Goal: Use online tool/utility: Utilize a website feature to perform a specific function

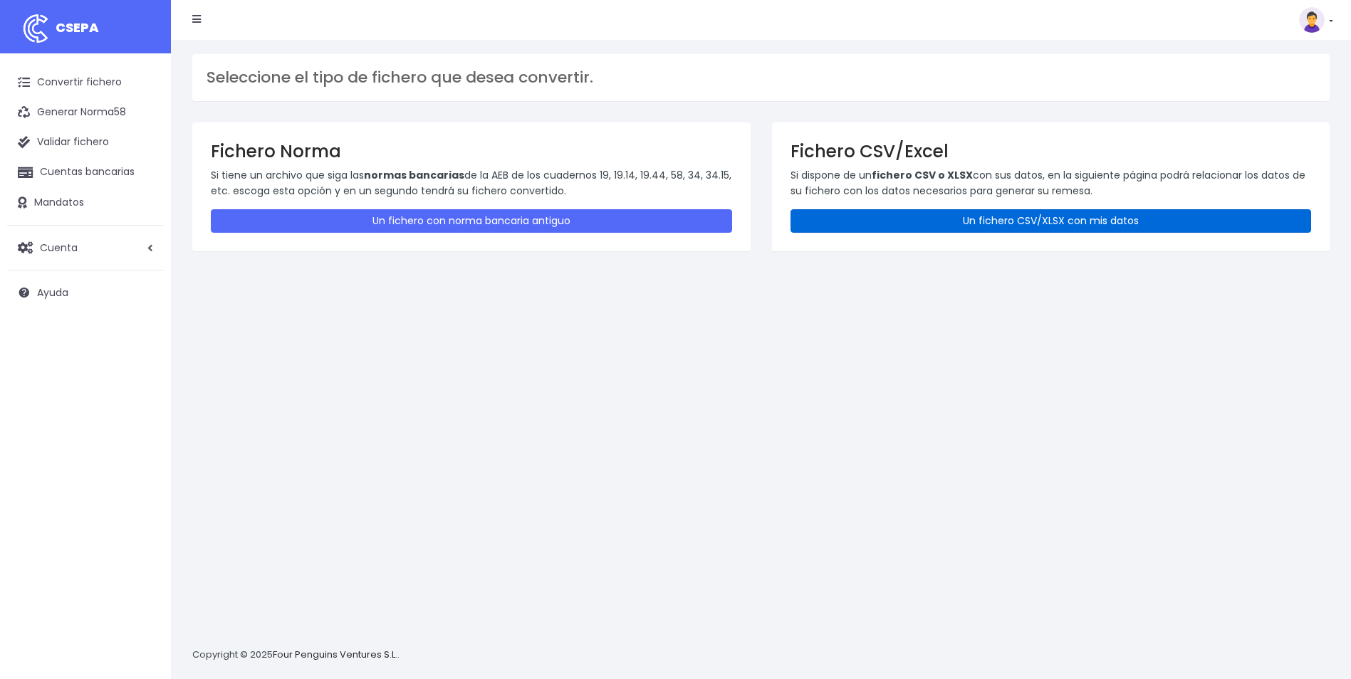
click at [948, 217] on link "Un fichero CSV/XLSX con mis datos" at bounding box center [1050, 220] width 521 height 23
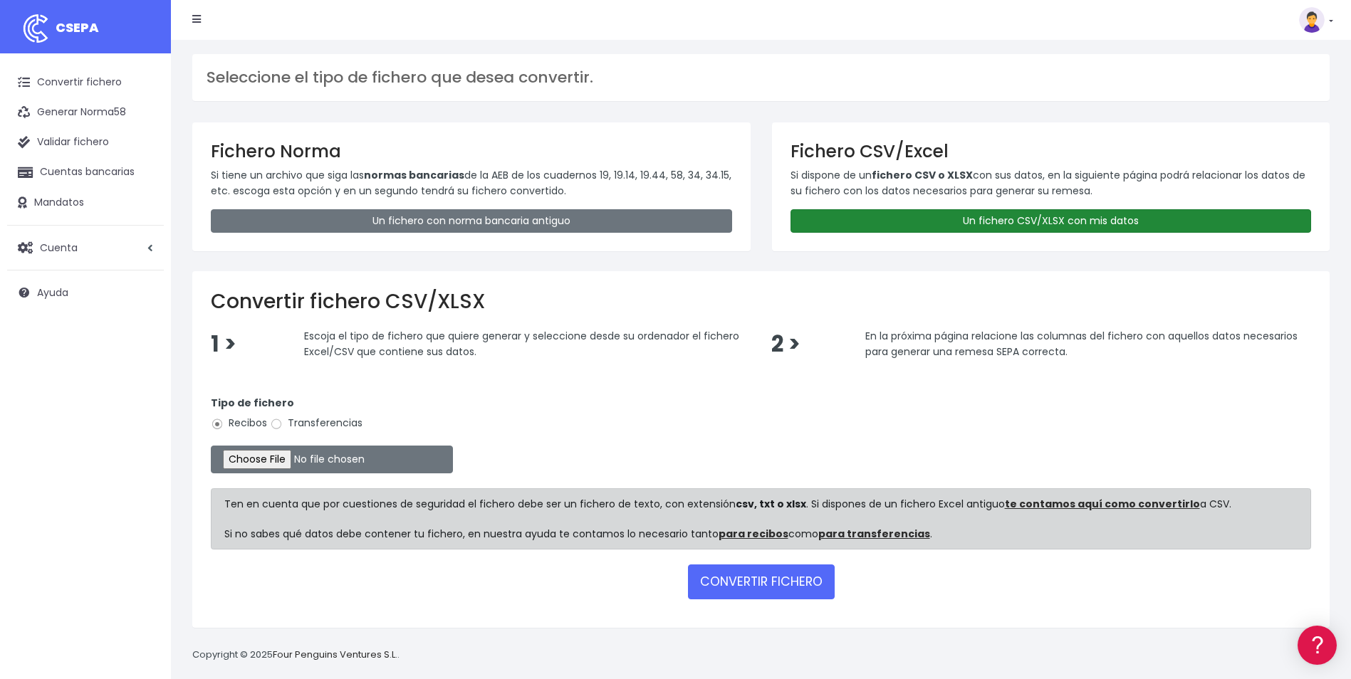
scroll to position [14, 0]
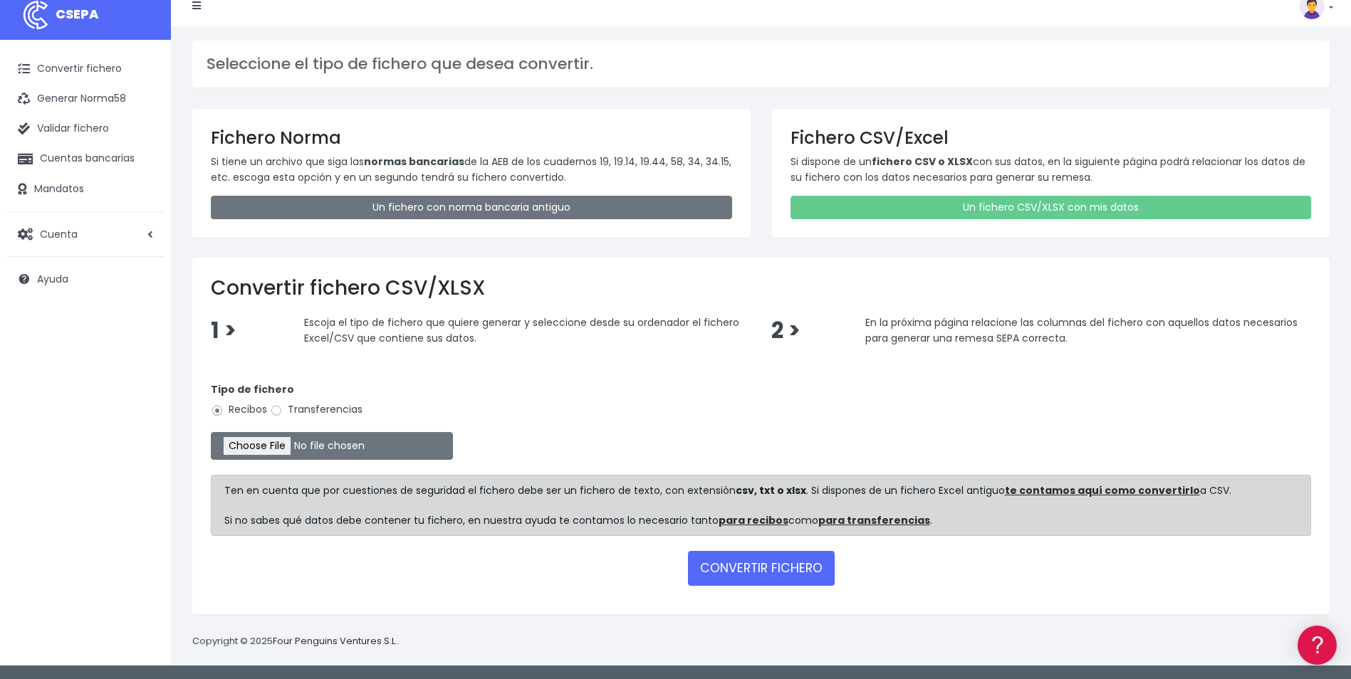
click at [296, 410] on label "Transferencias" at bounding box center [316, 409] width 93 height 15
click at [283, 410] on input "Transferencias" at bounding box center [276, 410] width 13 height 13
radio input "true"
click at [256, 446] on input "file" at bounding box center [332, 446] width 242 height 28
type input "C:\fakepath\0530 Transferencias varias GOOGLE.csv"
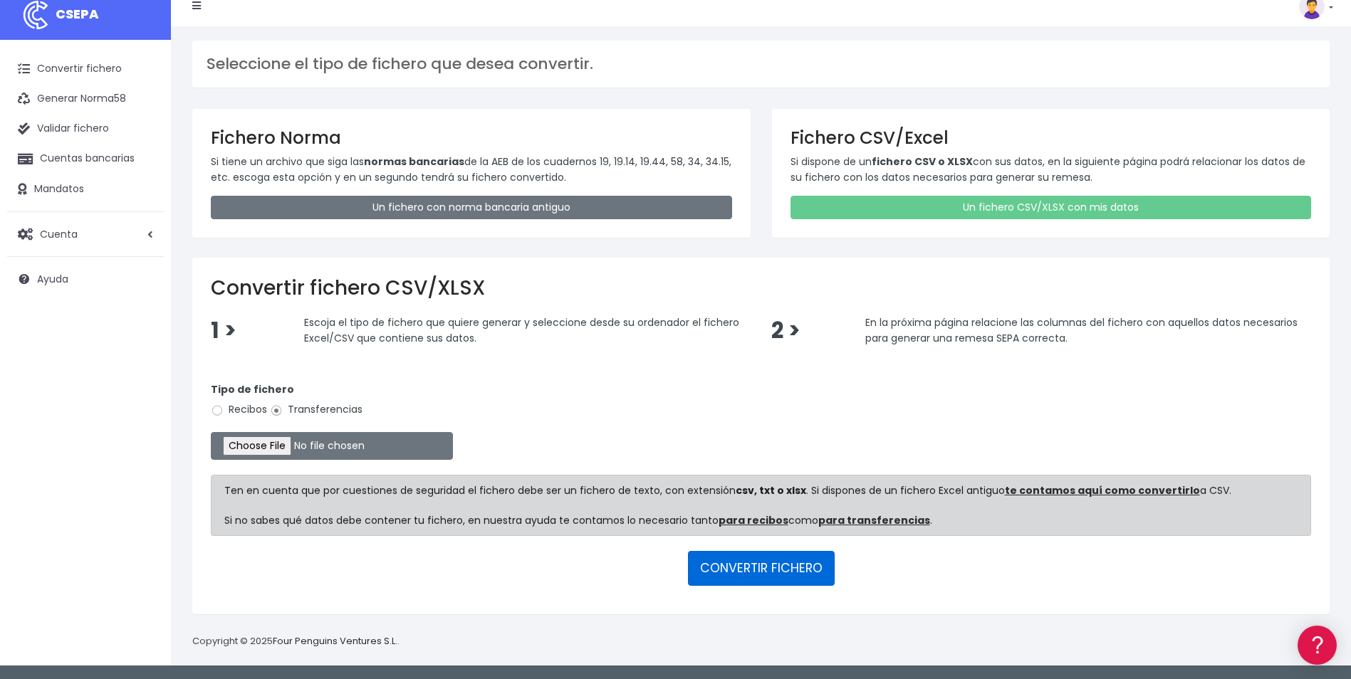
click at [776, 570] on button "CONVERTIR FICHERO" at bounding box center [761, 568] width 147 height 34
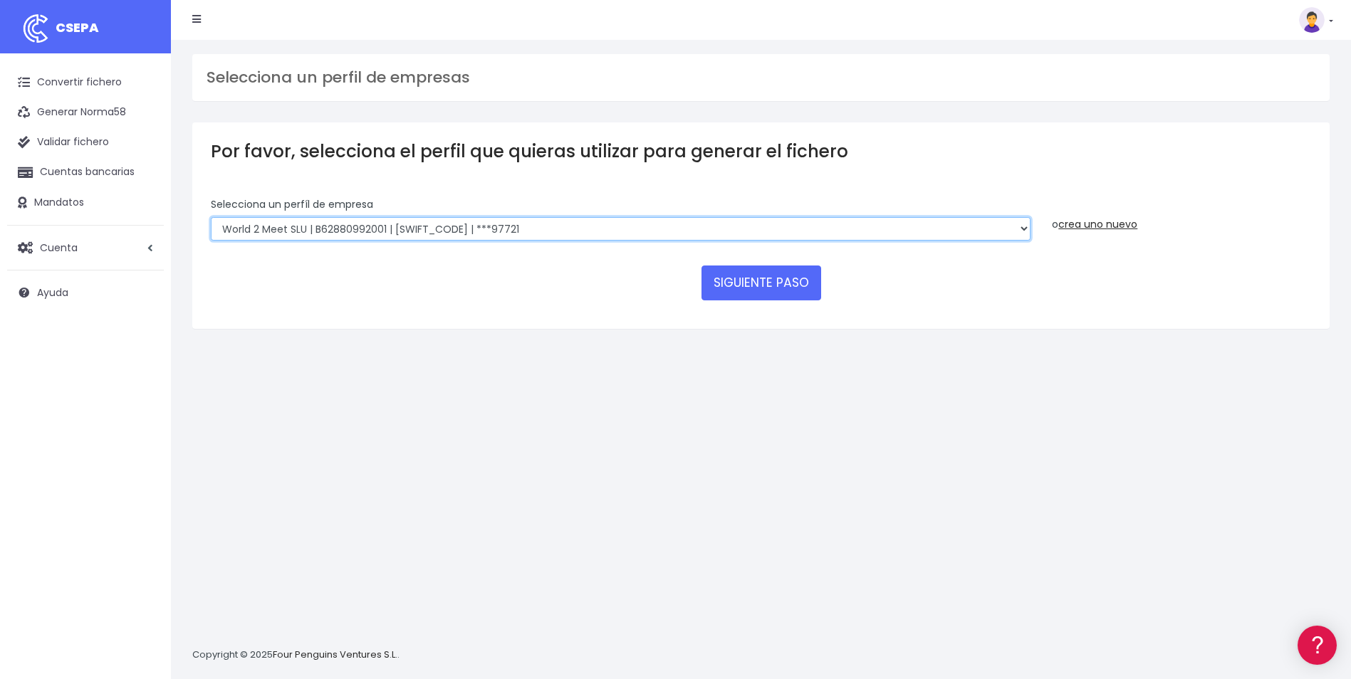
click at [345, 229] on select "World 2 Meet SLU | B62880992001 | [SWIFT_CODE] | ***97721 WORLD2MEET,S.L.U | B6…" at bounding box center [621, 229] width 820 height 24
select select "43"
click at [211, 217] on select "World 2 Meet SLU | B62880992001 | BSABESBBXXX | ***97721 WORLD2MEET,S.L.U | B62…" at bounding box center [621, 229] width 820 height 24
click at [748, 290] on button "SIGUIENTE PASO" at bounding box center [761, 283] width 120 height 34
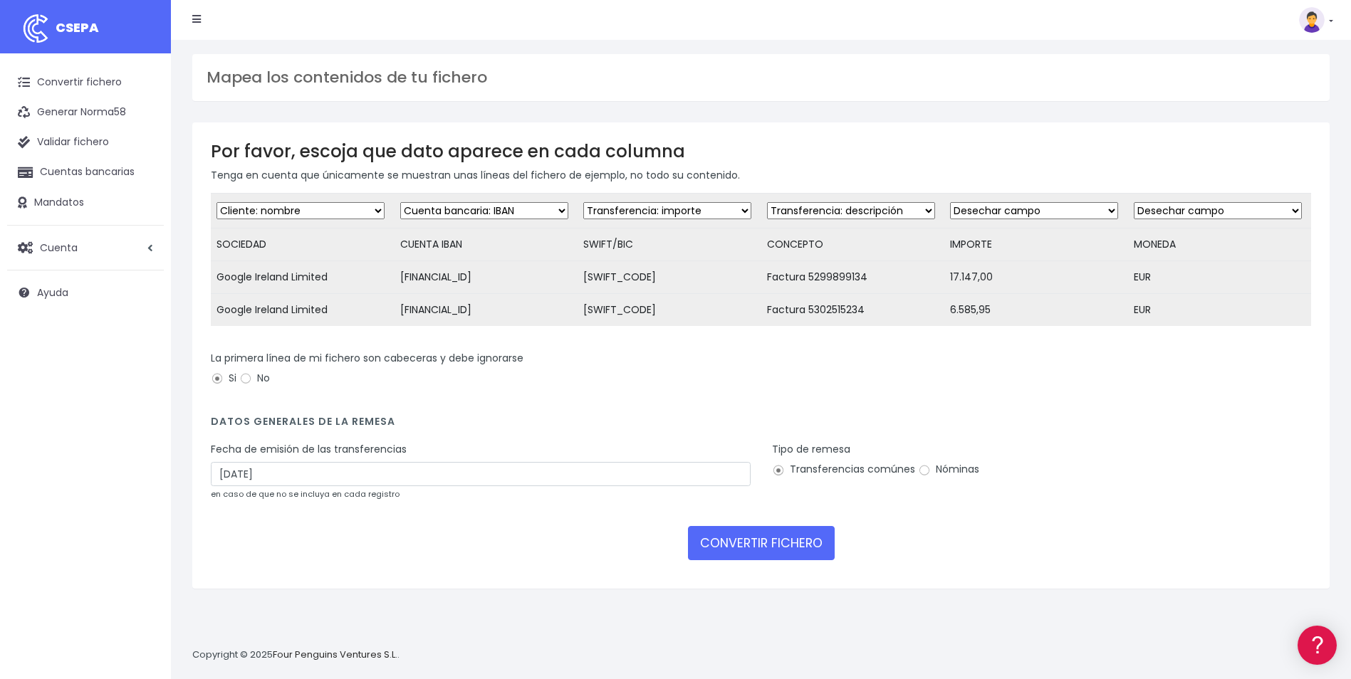
click at [682, 206] on select "Desechar campo Cliente: nombre Cliente: DNI Cliente: Email Cliente: referencia …" at bounding box center [667, 210] width 168 height 17
select select "bic"
click at [583, 202] on select "Desechar campo Cliente: nombre Cliente: DNI Cliente: Email Cliente: referencia …" at bounding box center [667, 210] width 168 height 17
click at [975, 204] on select "Desechar campo Cliente: nombre Cliente: DNI Cliente: Email Cliente: referencia …" at bounding box center [1034, 210] width 168 height 17
select select "amount"
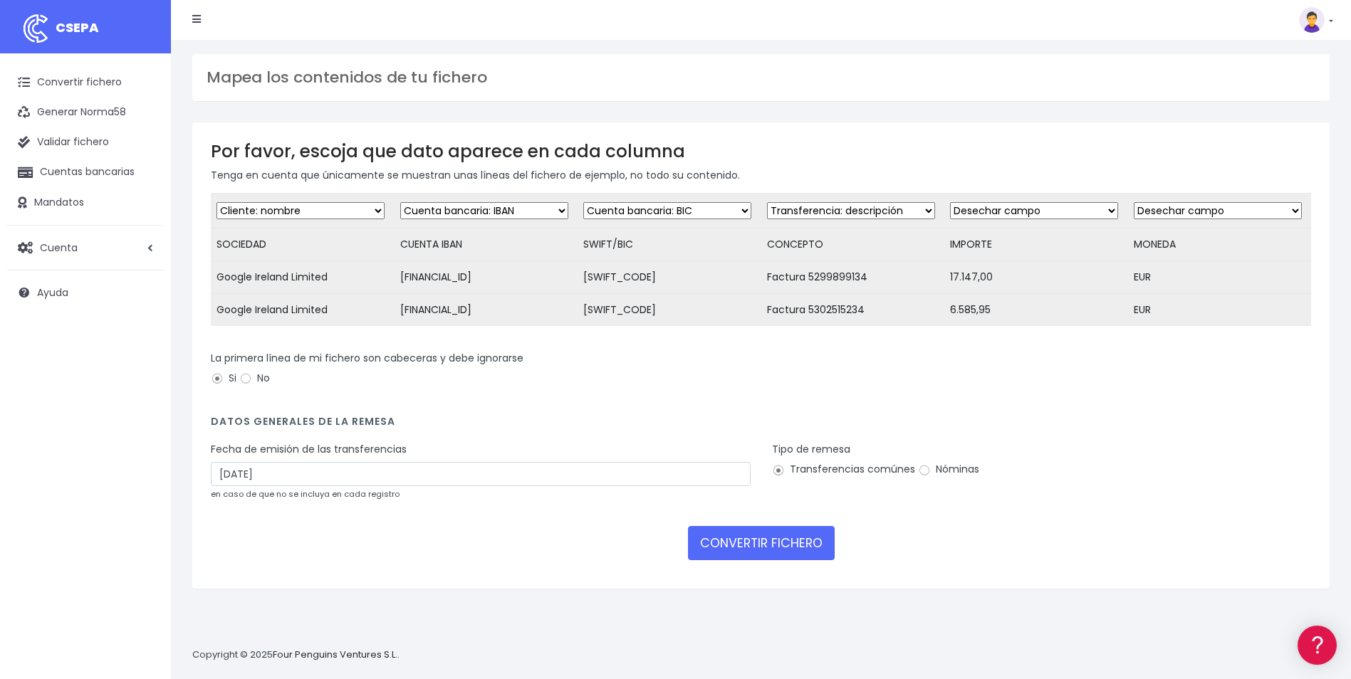
click at [950, 202] on select "Desechar campo Cliente: nombre Cliente: DNI Cliente: Email Cliente: referencia …" at bounding box center [1034, 210] width 168 height 17
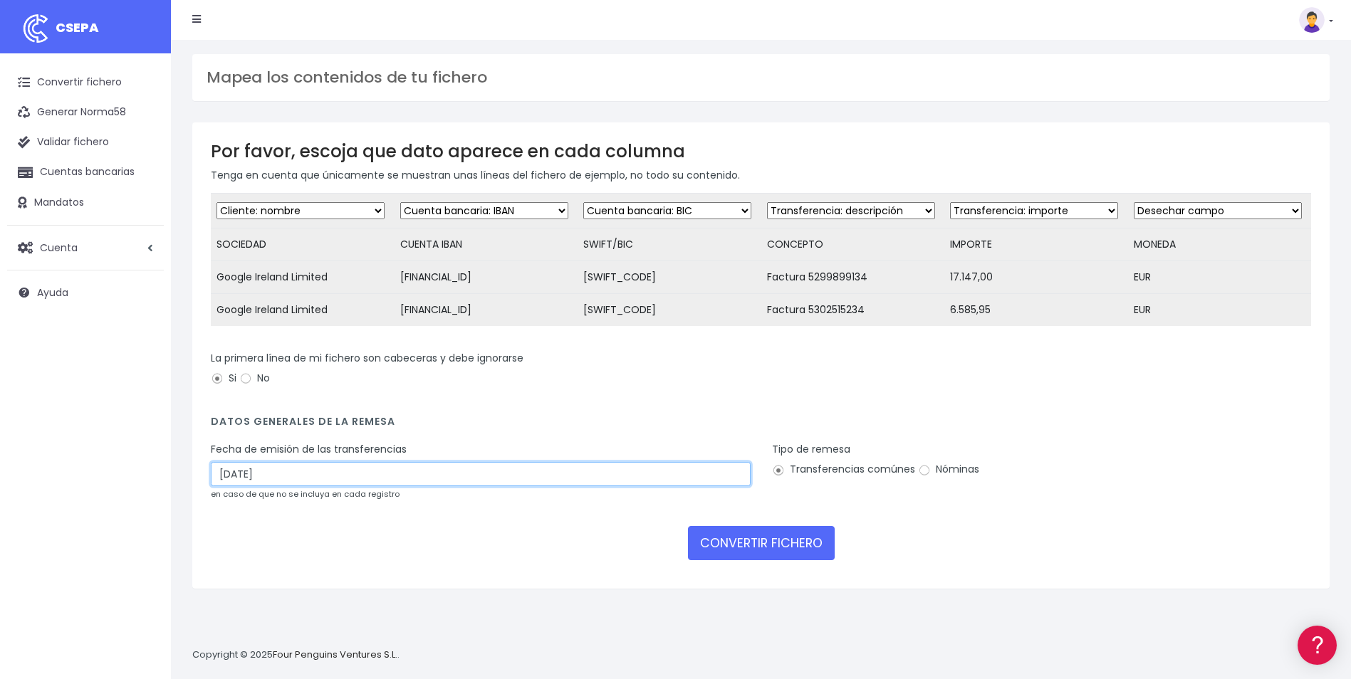
click at [241, 484] on input "01/10/2025" at bounding box center [481, 474] width 540 height 24
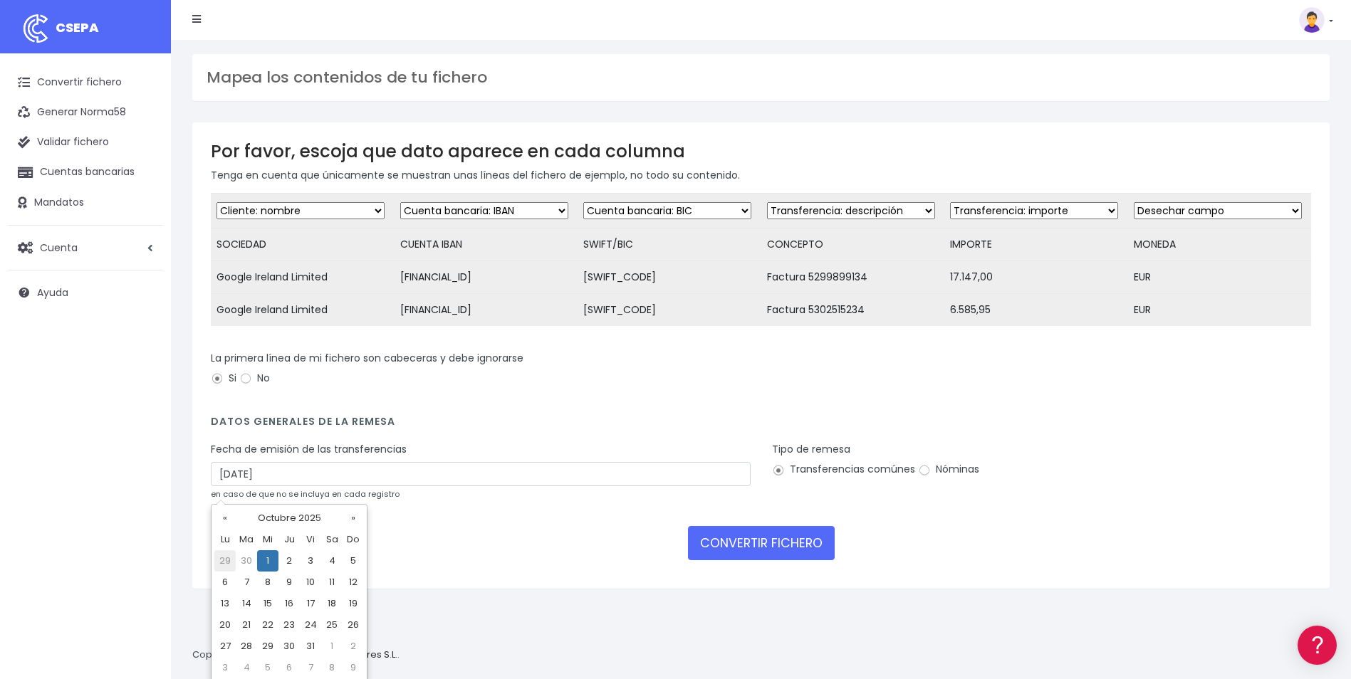
click at [228, 565] on td "29" at bounding box center [224, 560] width 21 height 21
type input "29/09/2025"
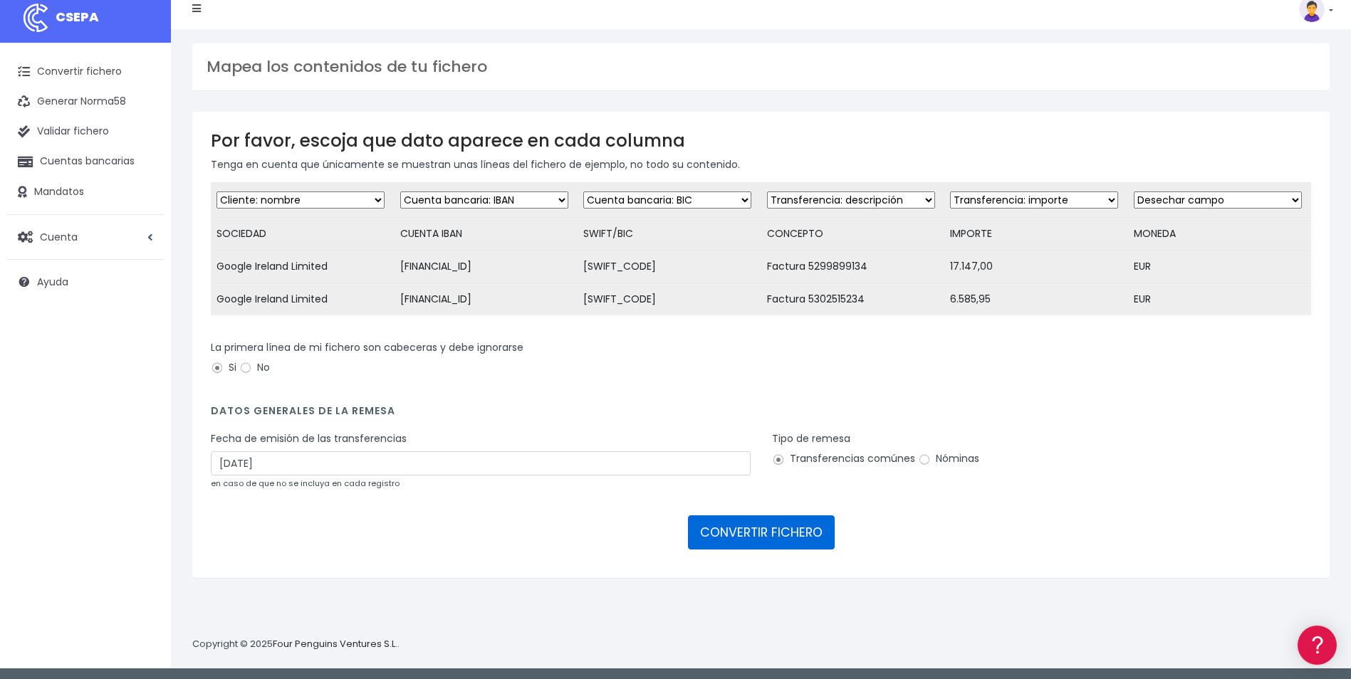
scroll to position [14, 0]
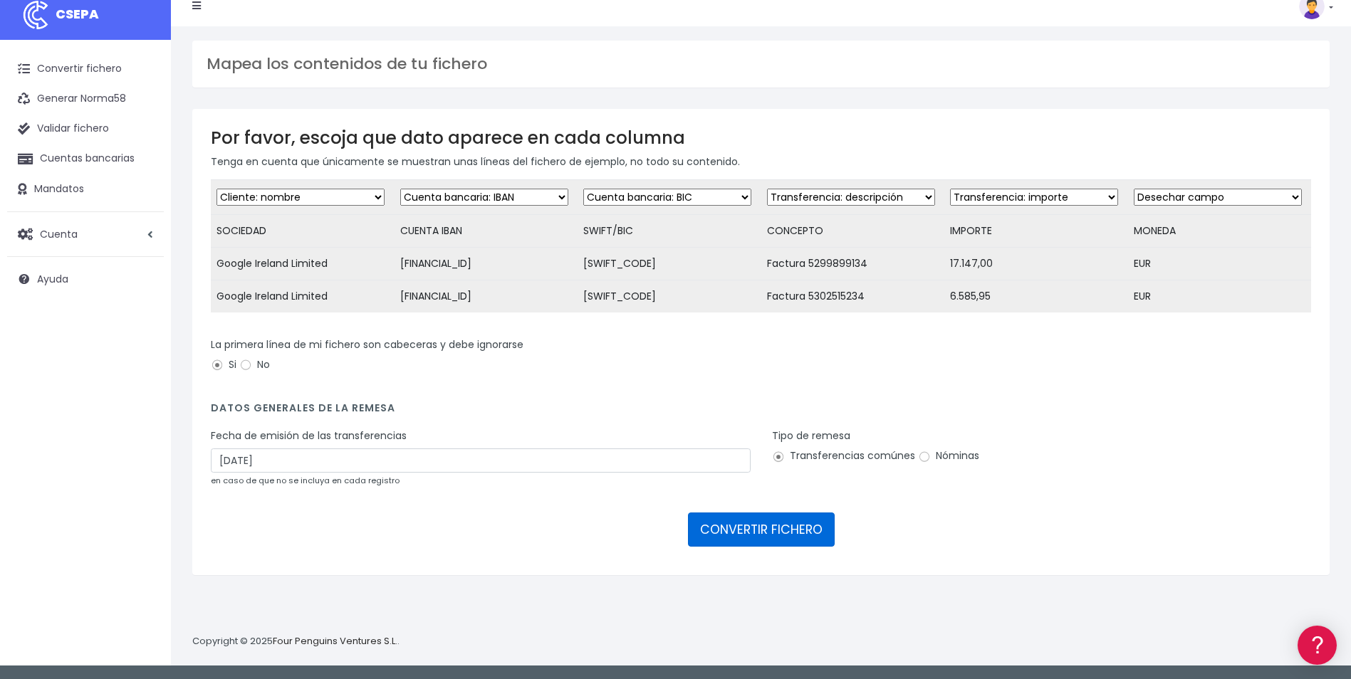
click at [762, 541] on button "CONVERTIR FICHERO" at bounding box center [761, 530] width 147 height 34
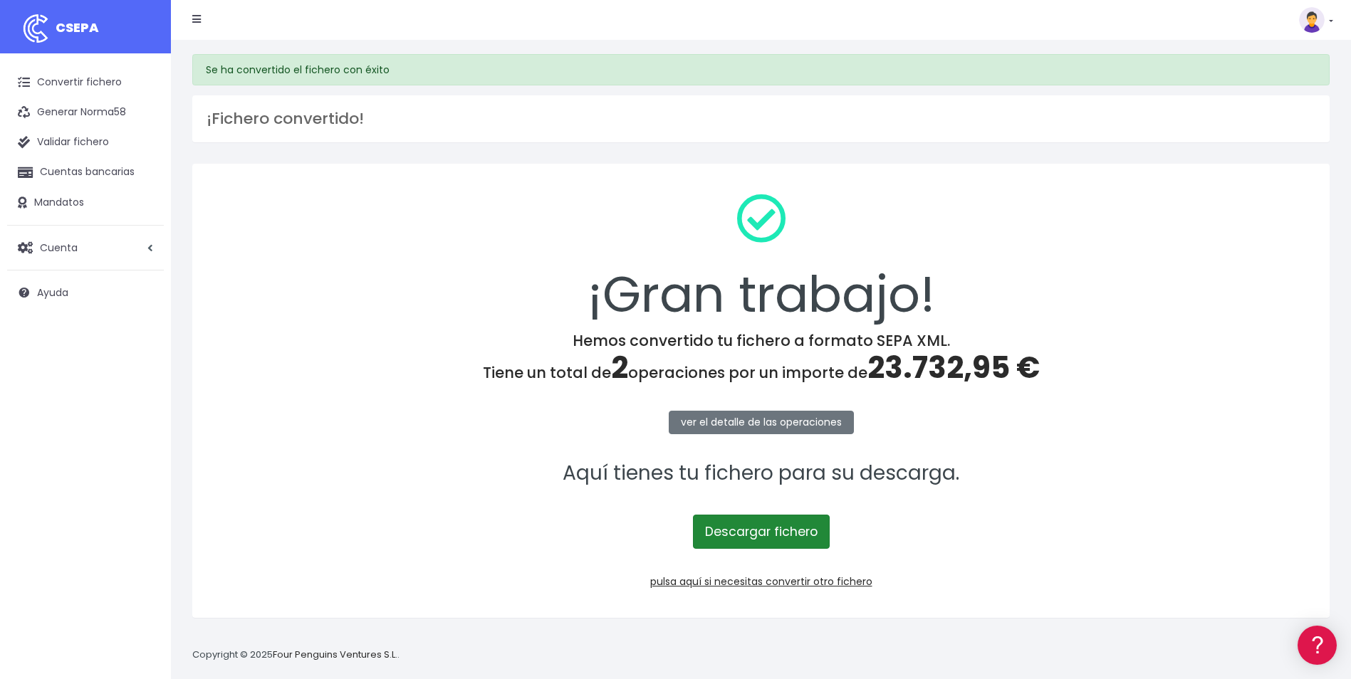
click at [774, 533] on link "Descargar fichero" at bounding box center [761, 532] width 137 height 34
